Goal: Task Accomplishment & Management: Use online tool/utility

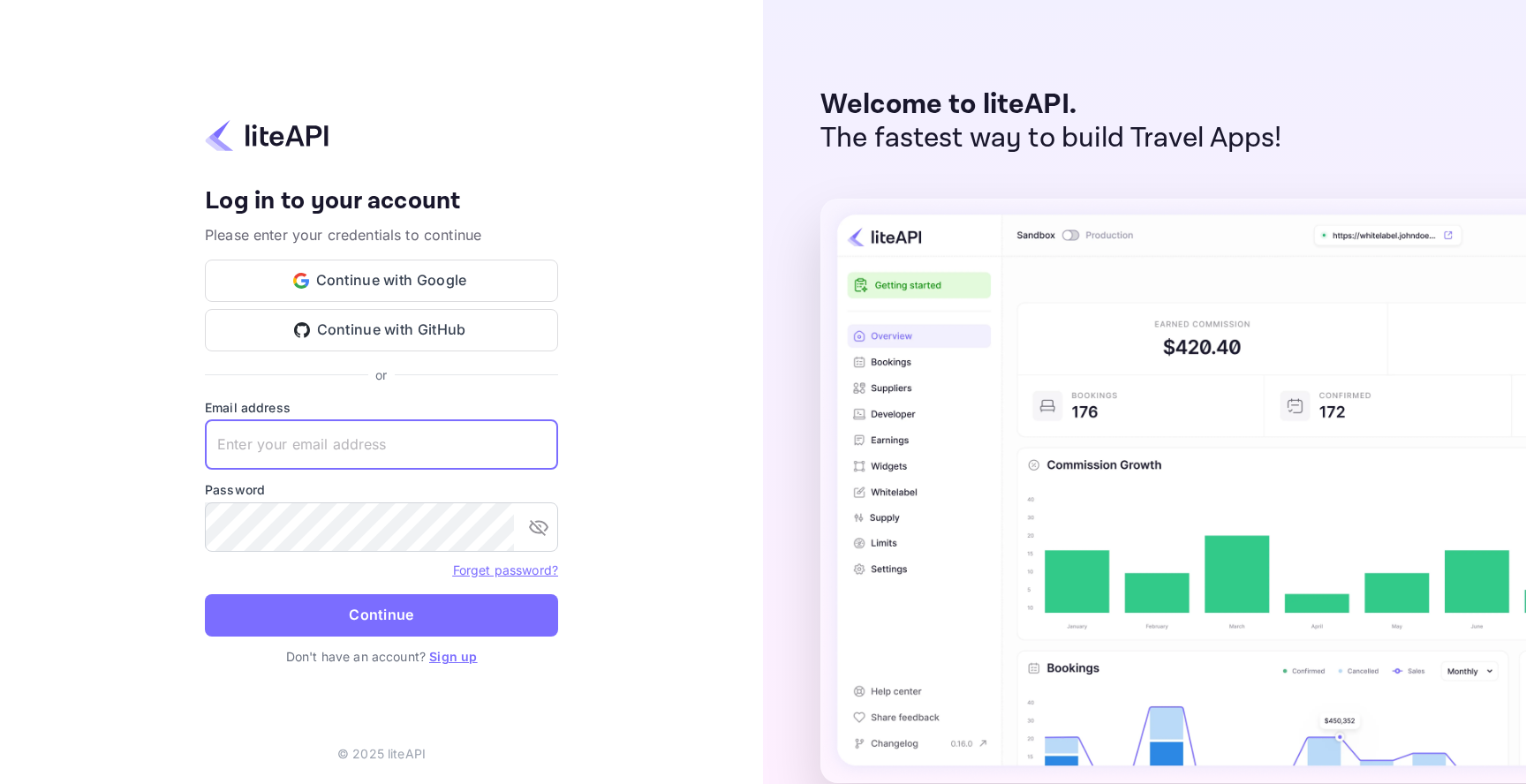
click at [440, 455] on input "text" at bounding box center [381, 444] width 353 height 49
type input "yas"
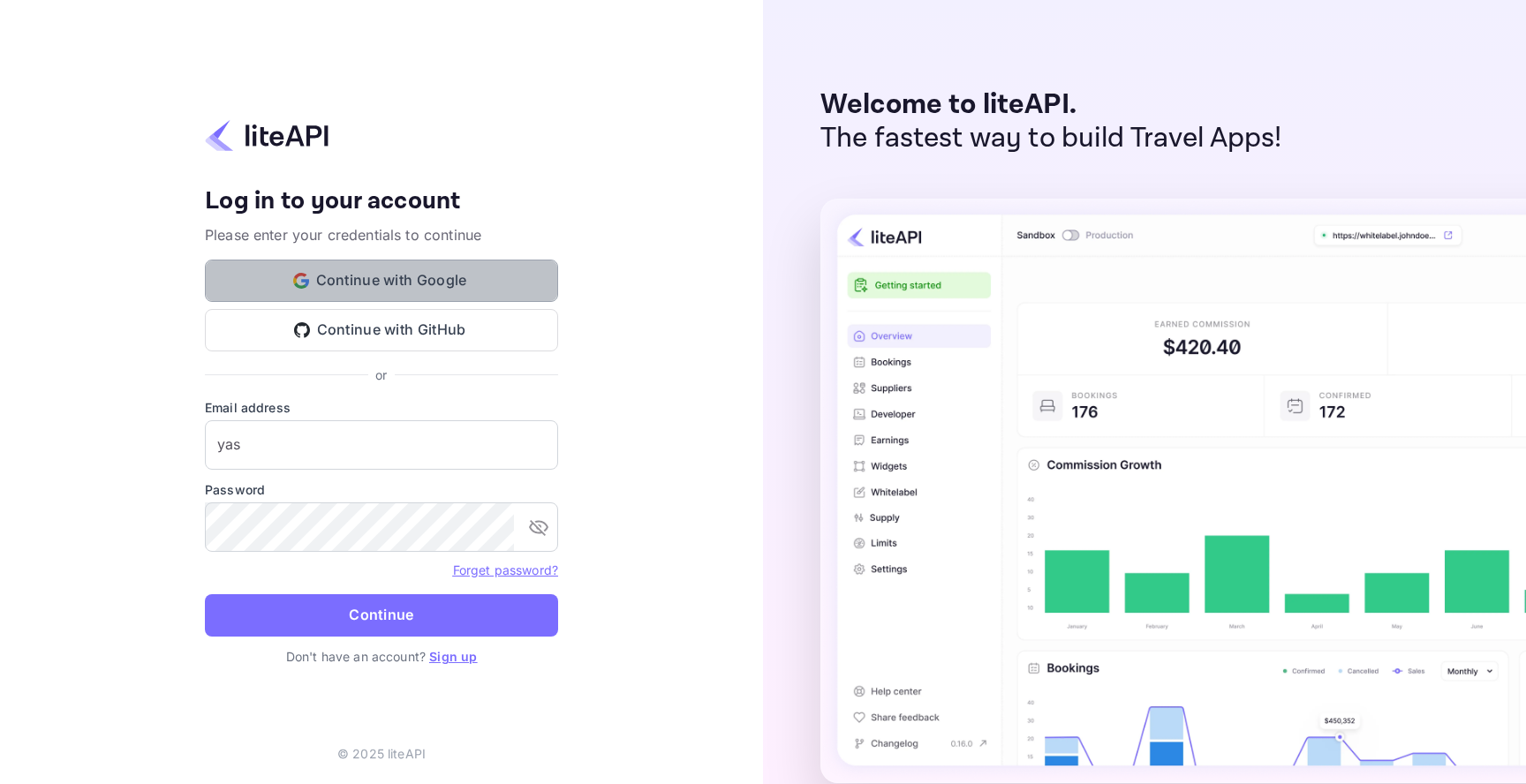
click at [416, 265] on button "Continue with Google" at bounding box center [381, 281] width 353 height 42
